Goal: Information Seeking & Learning: Learn about a topic

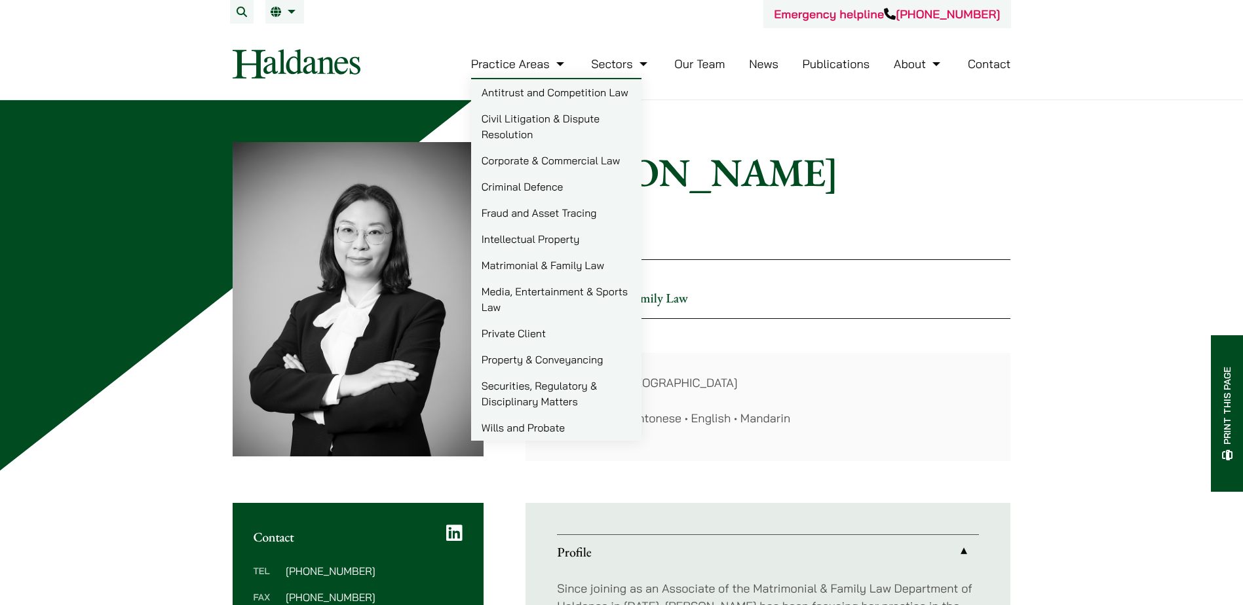
click at [573, 259] on link "Matrimonial & Family Law" at bounding box center [556, 265] width 170 height 26
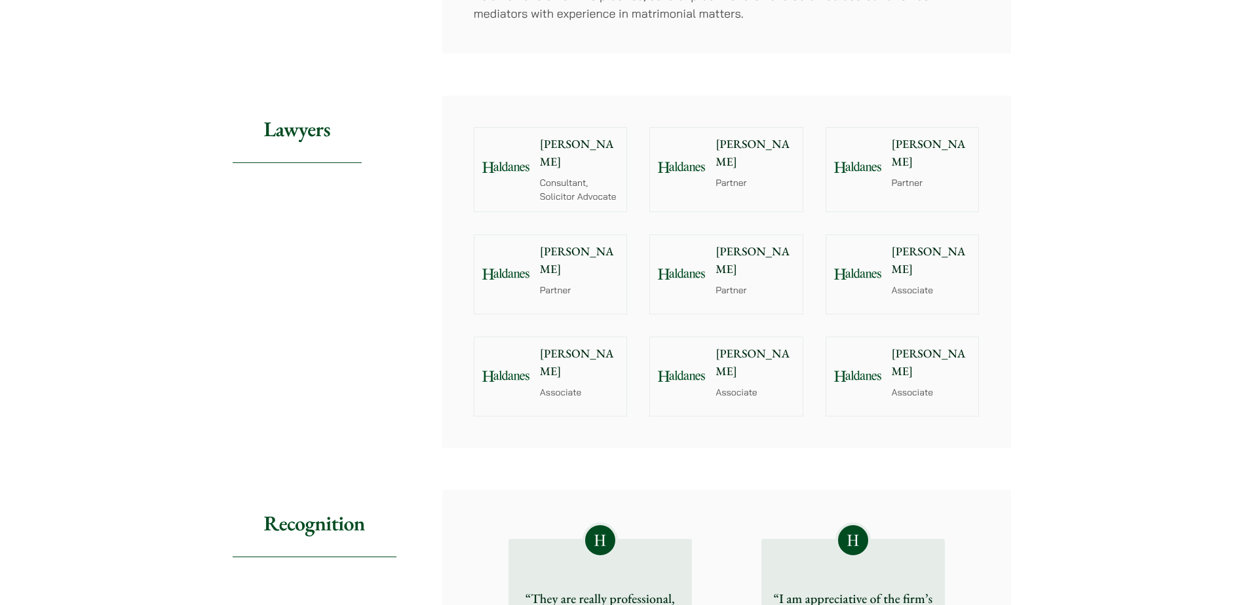
scroll to position [1048, 0]
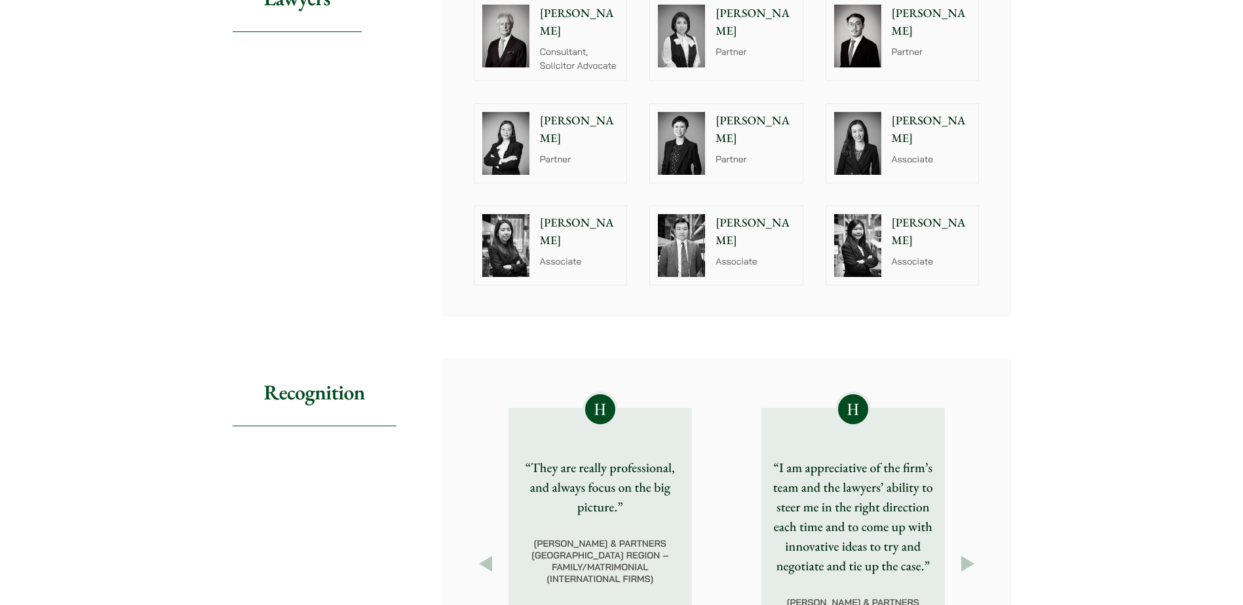
click at [850, 257] on img at bounding box center [857, 245] width 47 height 63
click at [702, 247] on img at bounding box center [681, 245] width 47 height 63
click at [594, 254] on div "Alvina Suen Associate" at bounding box center [582, 245] width 90 height 79
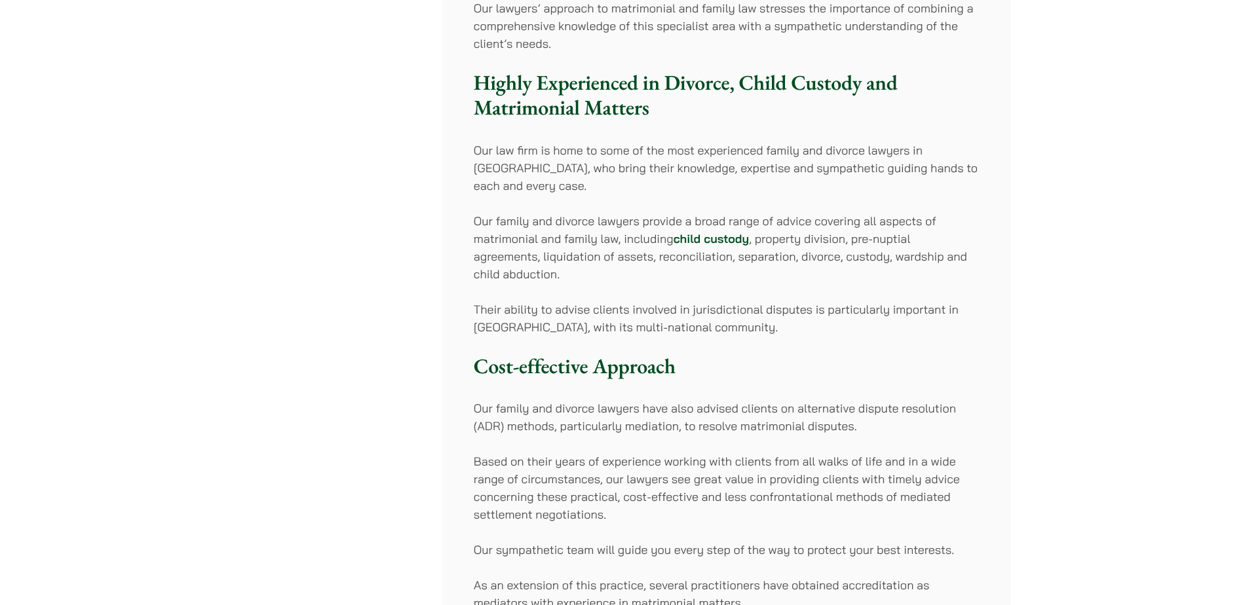
scroll to position [0, 0]
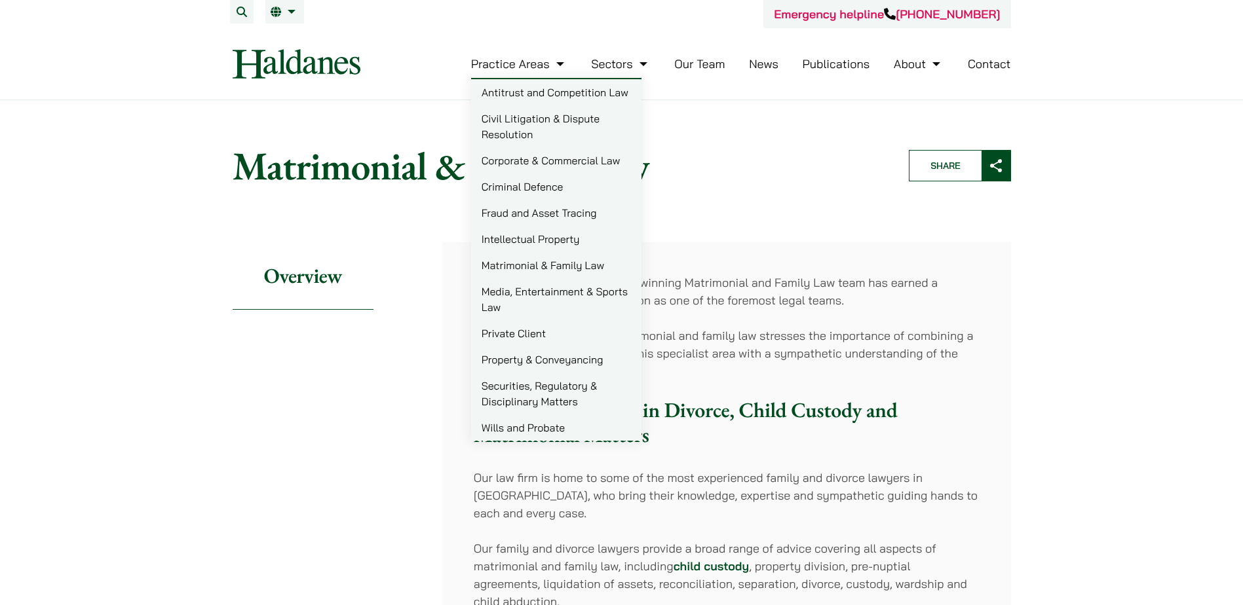
click at [535, 67] on link "Practice Areas" at bounding box center [519, 63] width 96 height 15
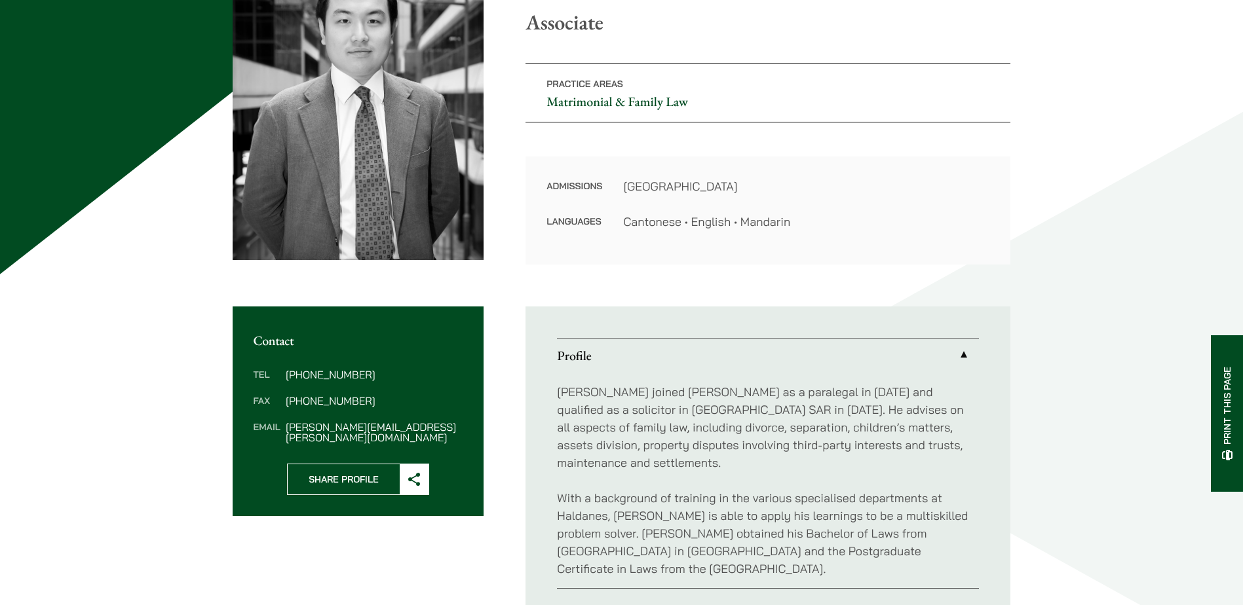
scroll to position [262, 0]
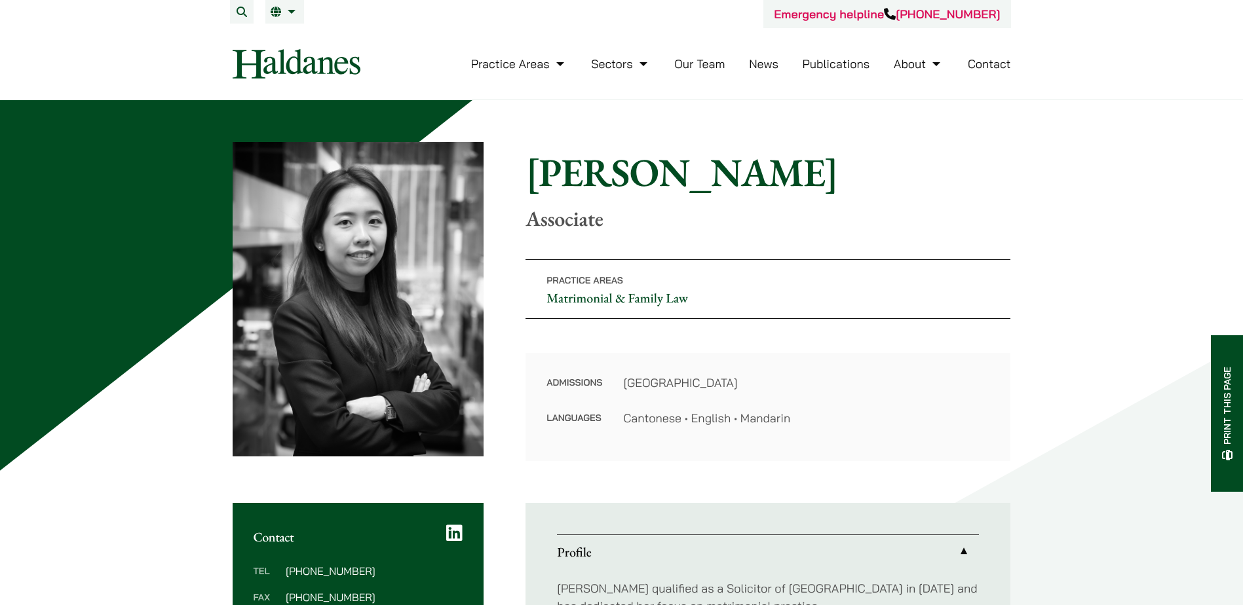
scroll to position [131, 0]
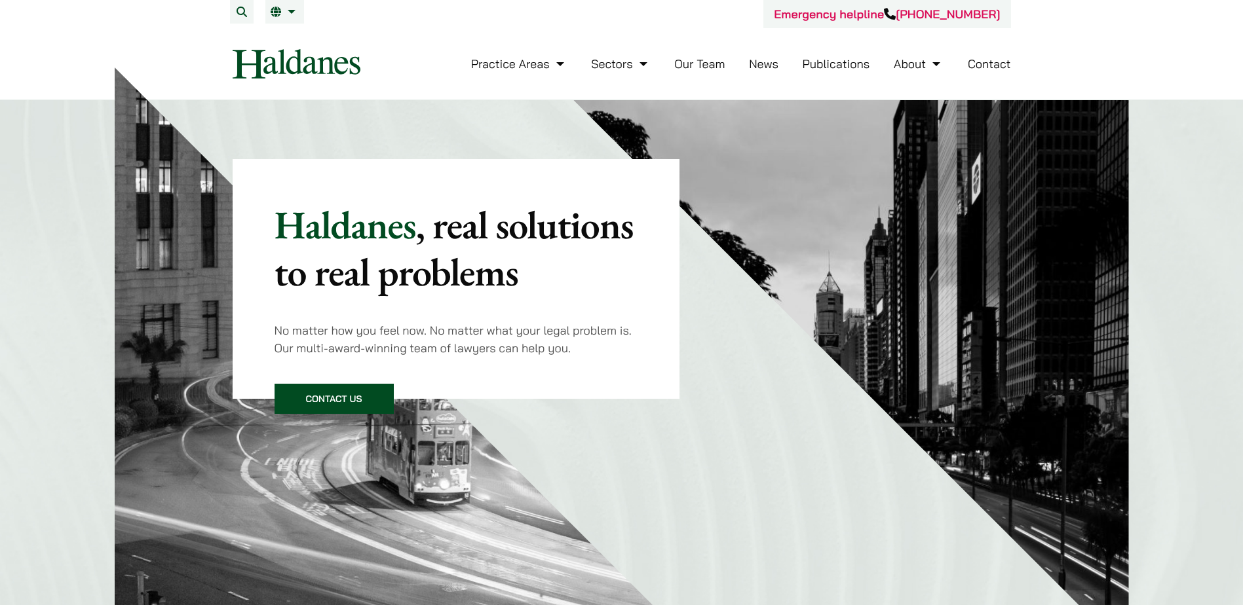
scroll to position [738, 0]
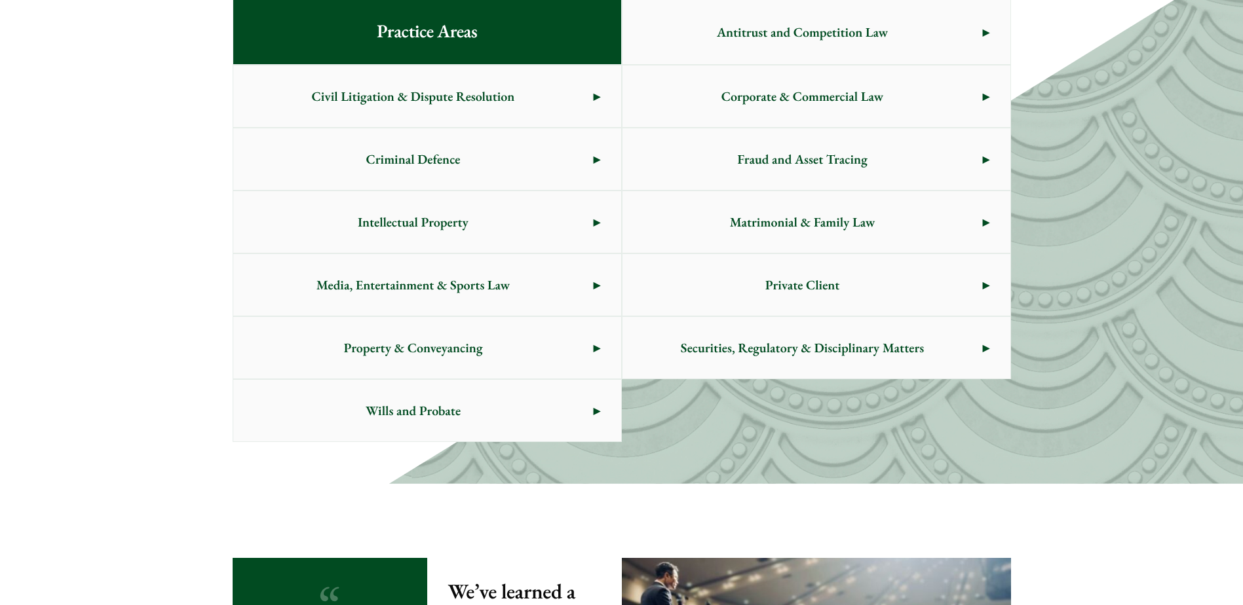
click at [537, 159] on span "Criminal Defence" at bounding box center [413, 159] width 360 height 62
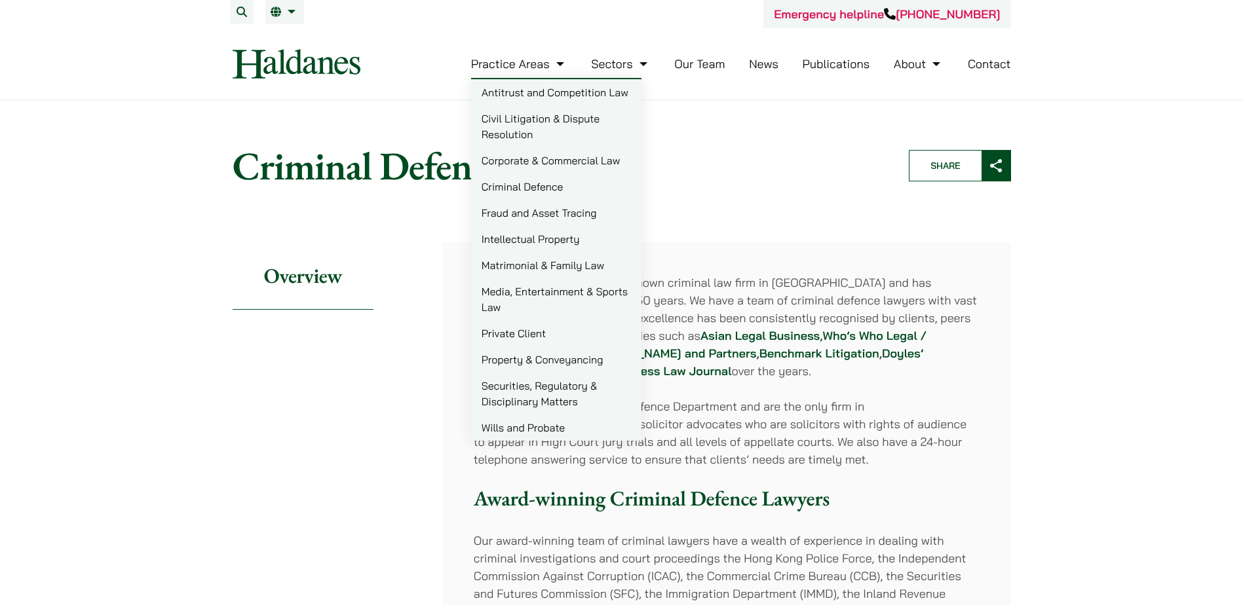
click at [568, 162] on link "Corporate & Commercial Law" at bounding box center [556, 160] width 170 height 26
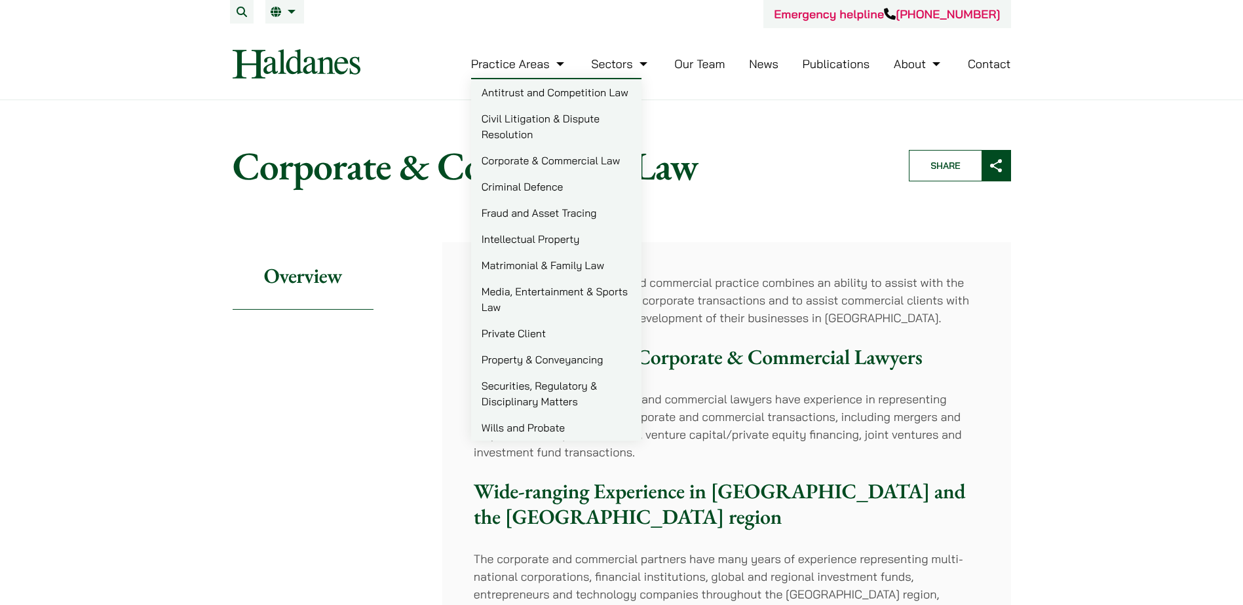
click at [592, 290] on link "Media, Entertainment & Sports Law" at bounding box center [556, 299] width 170 height 42
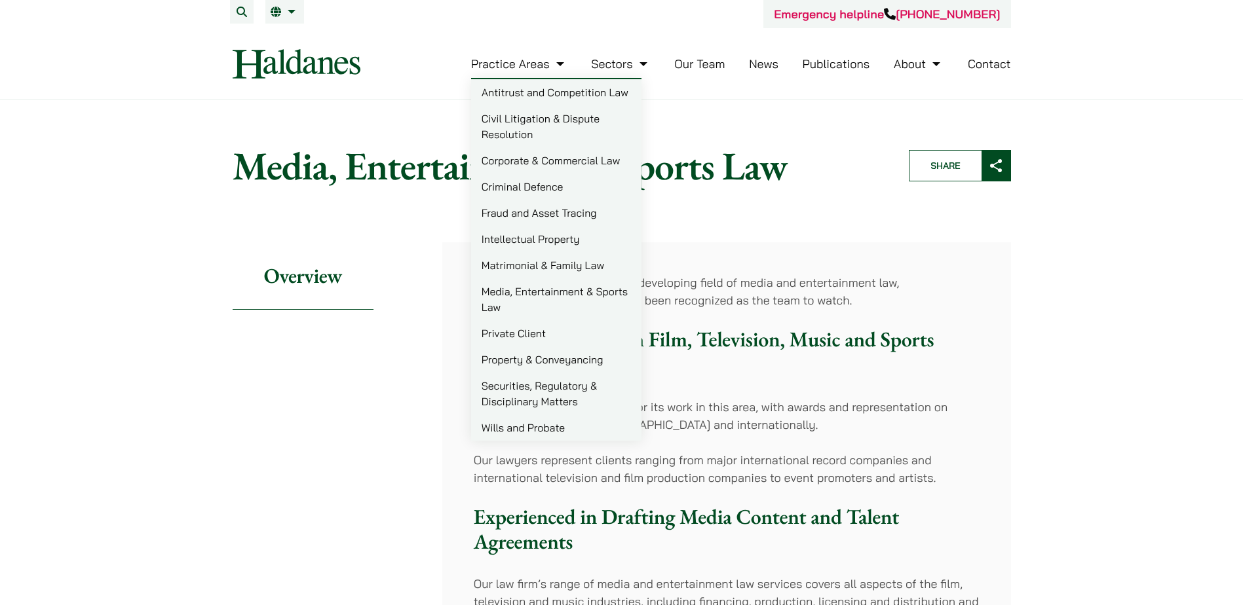
click at [570, 119] on link "Civil Litigation & Dispute Resolution" at bounding box center [556, 126] width 170 height 42
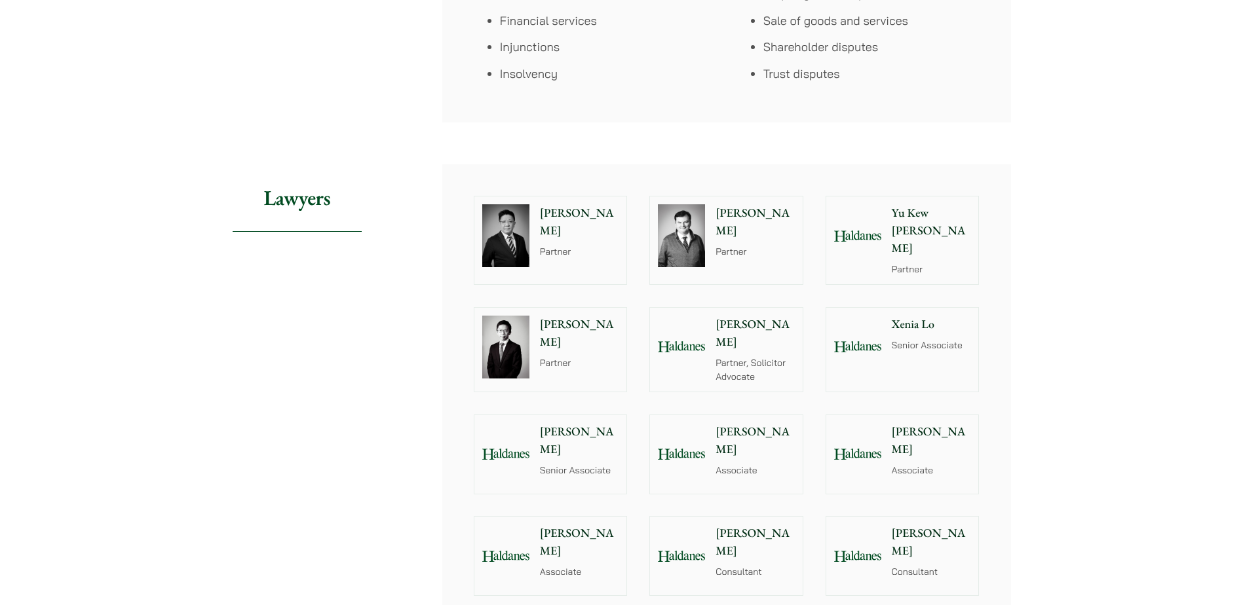
scroll to position [1179, 0]
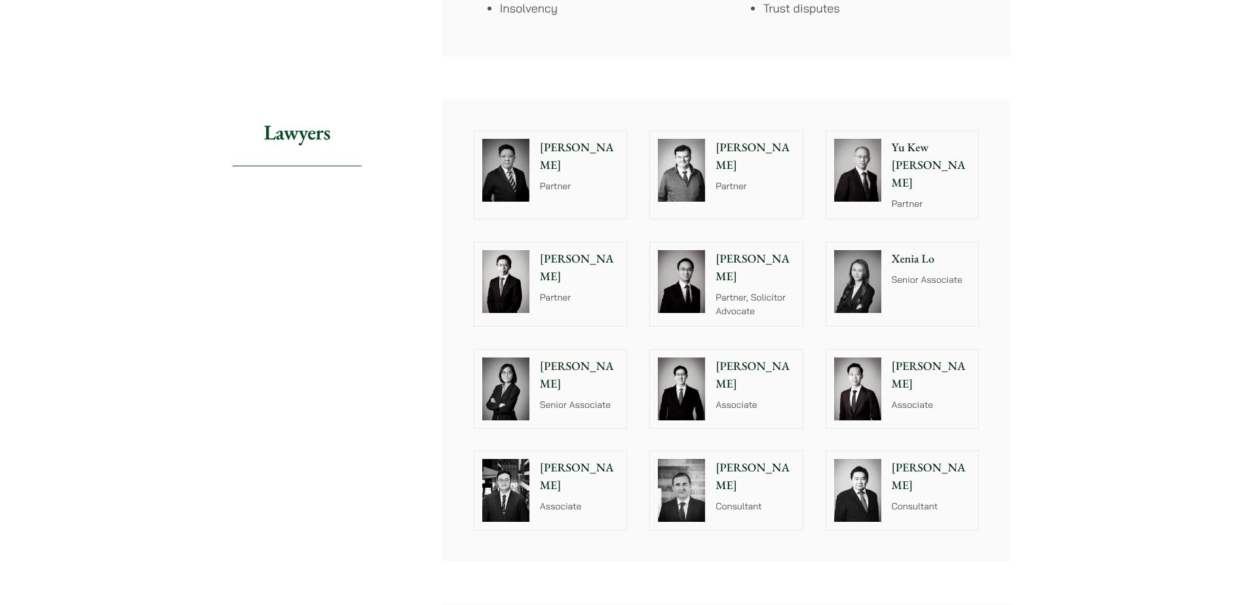
click at [712, 355] on div at bounding box center [681, 389] width 63 height 79
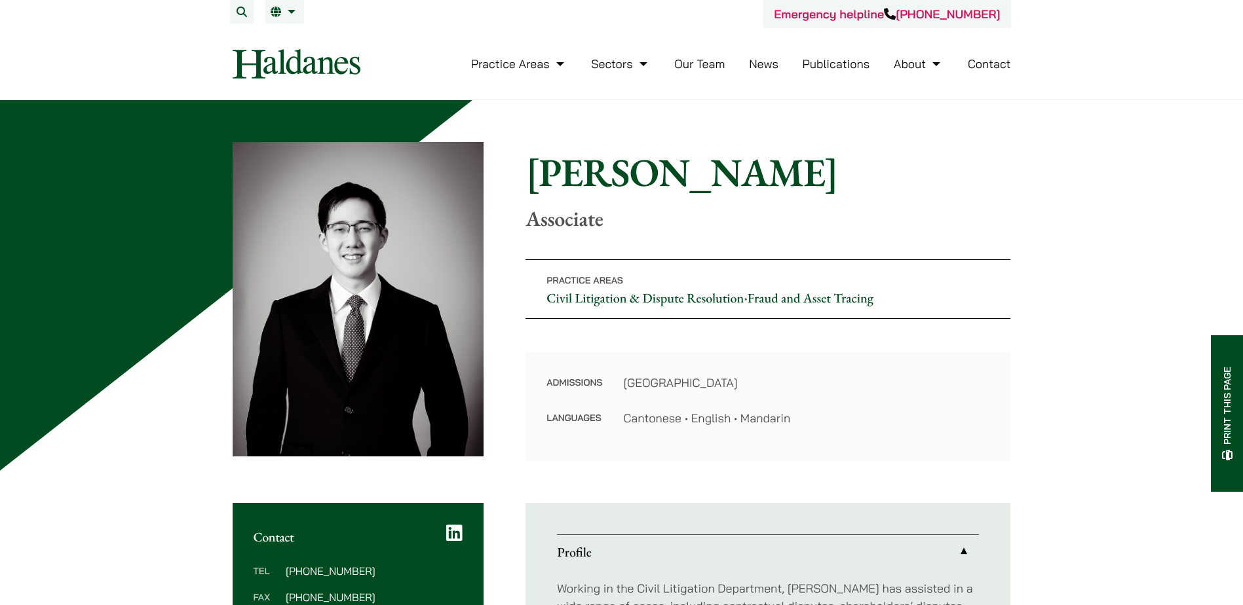
scroll to position [131, 0]
